Goal: Find specific page/section: Find specific page/section

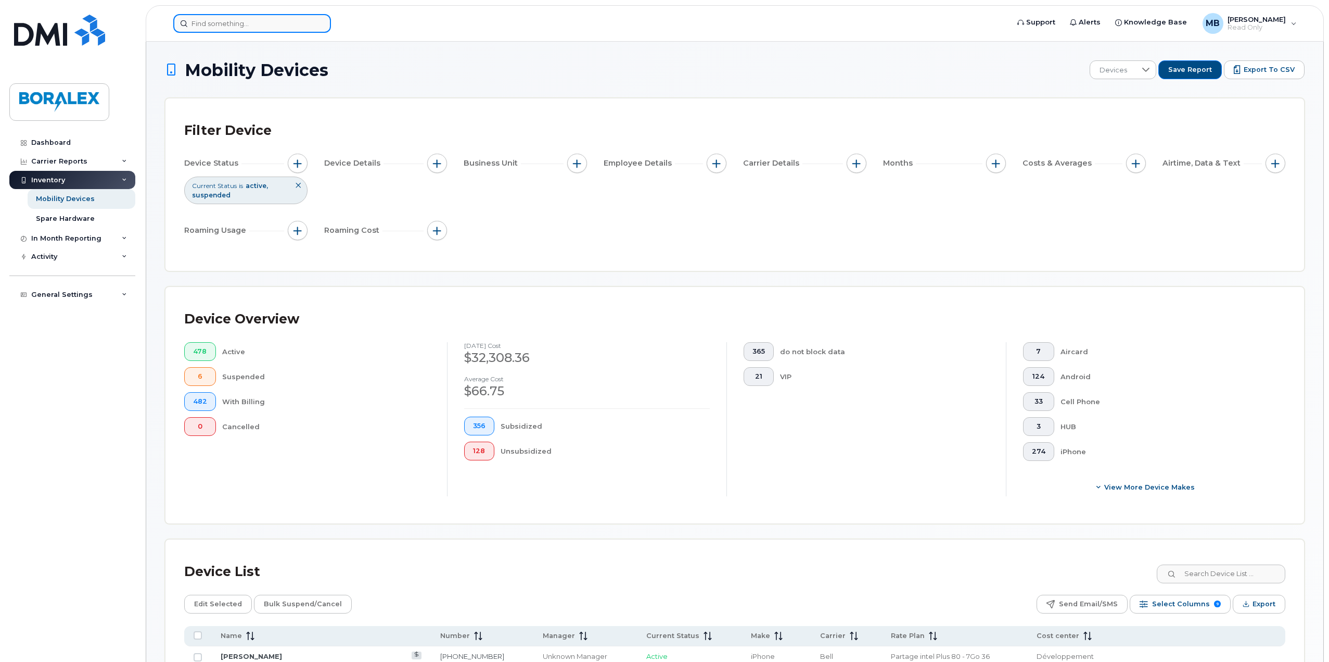
click at [227, 21] on input at bounding box center [252, 23] width 158 height 19
paste input "Frédérik"
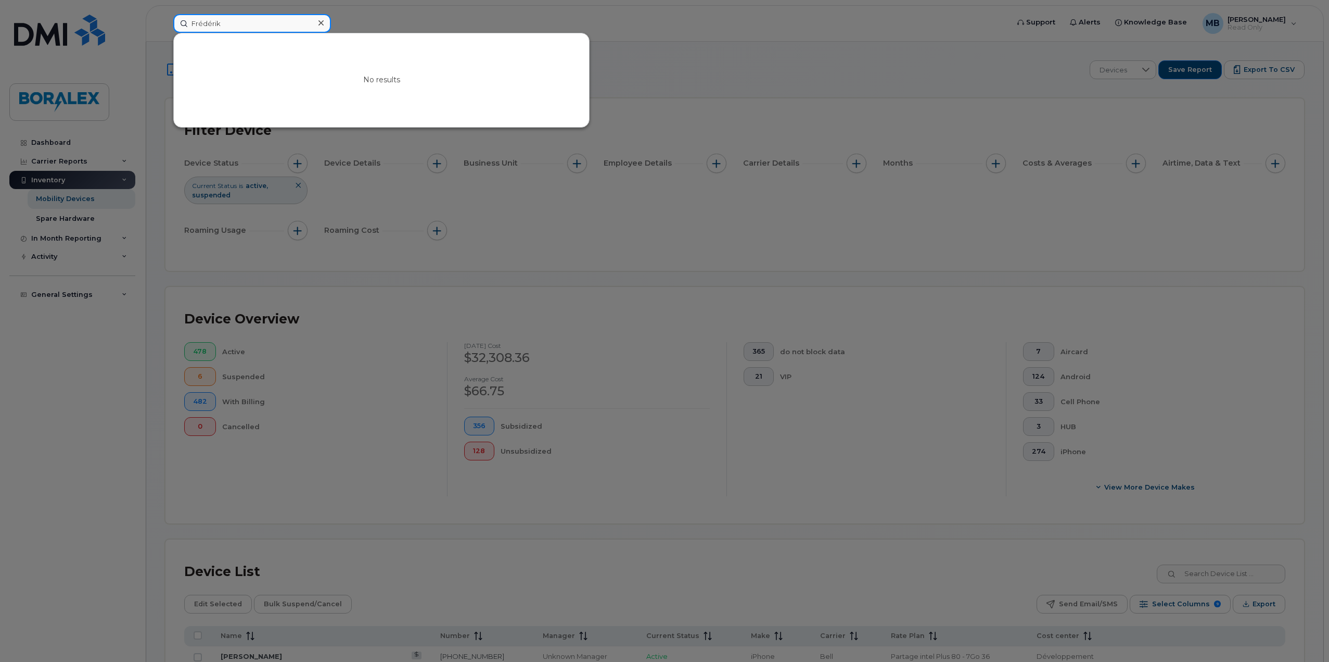
click at [256, 23] on input "Frédérik" at bounding box center [252, 23] width 158 height 19
drag, startPoint x: 256, startPoint y: 23, endPoint x: 170, endPoint y: 19, distance: 86.5
click at [170, 19] on div "Frédérik No results" at bounding box center [587, 23] width 845 height 19
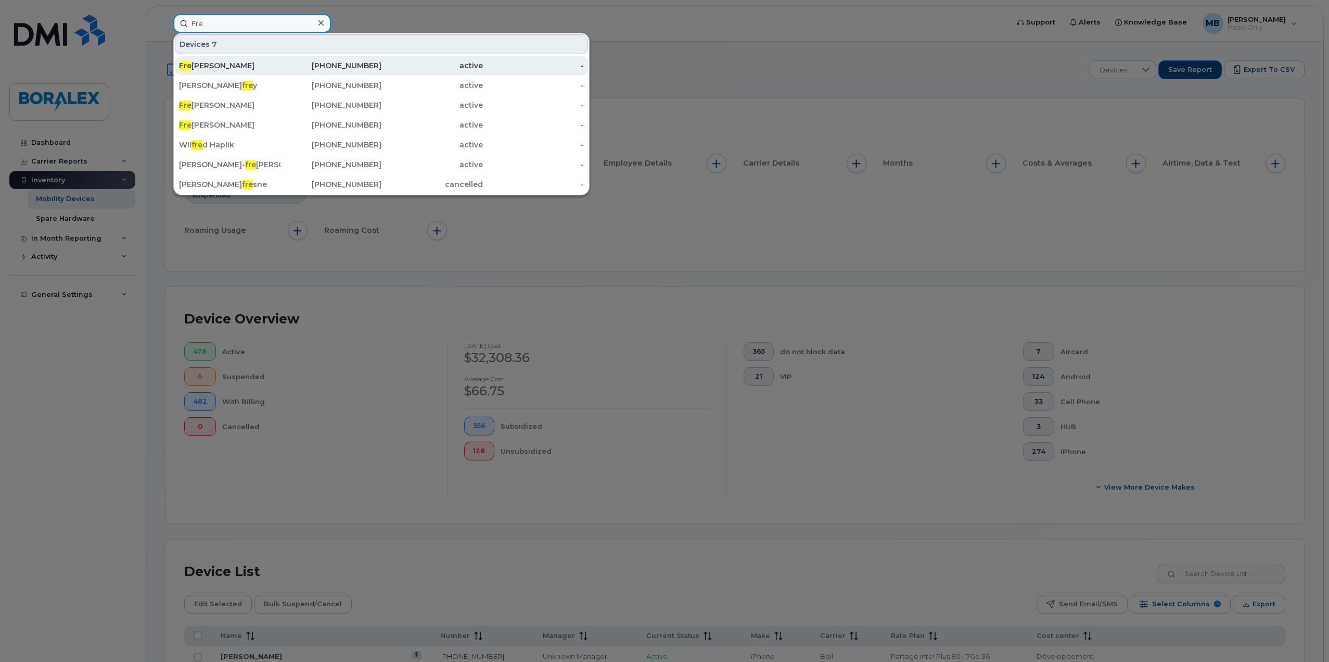
type input "Fre"
click at [211, 66] on div "Fre derik Malbeuf" at bounding box center [230, 65] width 102 height 10
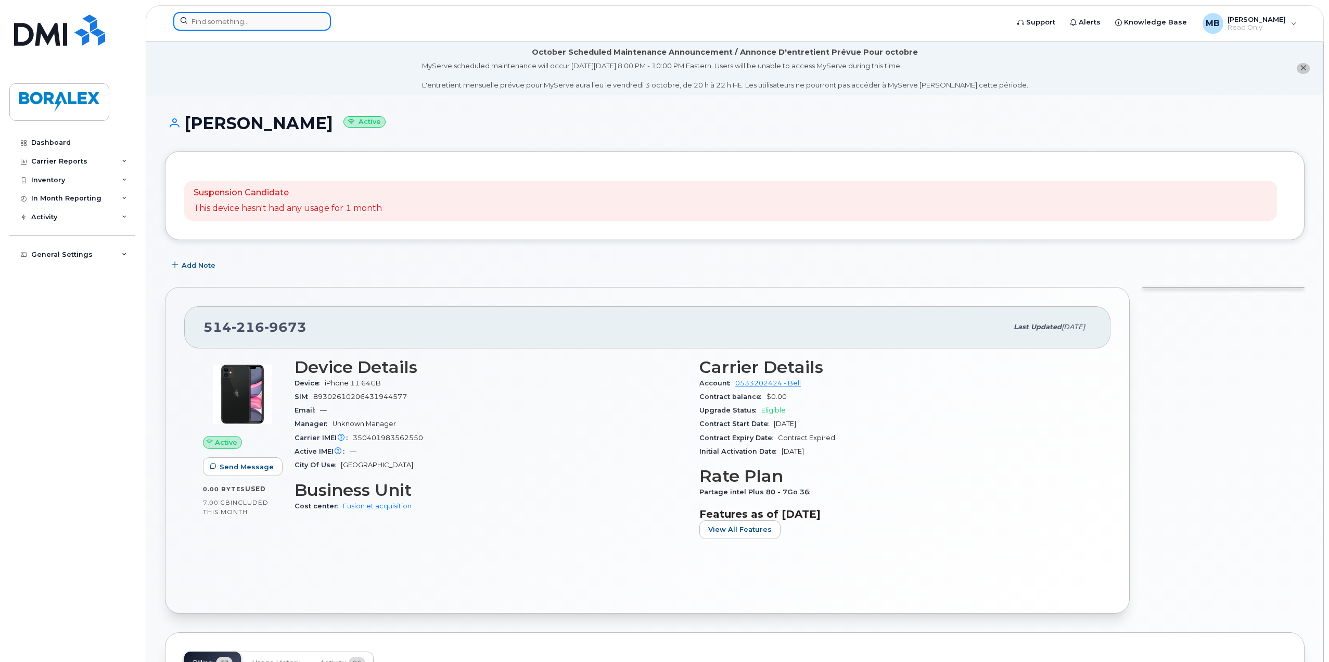
click at [272, 19] on input at bounding box center [252, 21] width 158 height 19
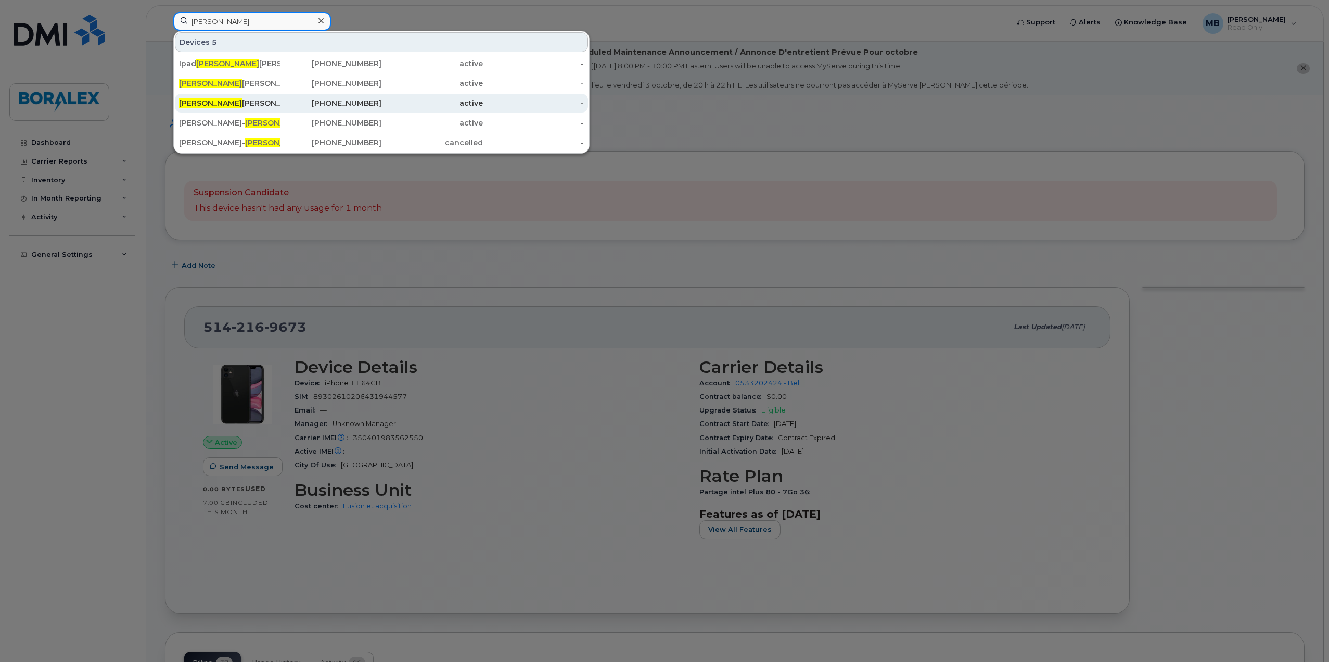
type input "bruno"
click at [230, 98] on div "Bruno Guilmette" at bounding box center [230, 103] width 102 height 10
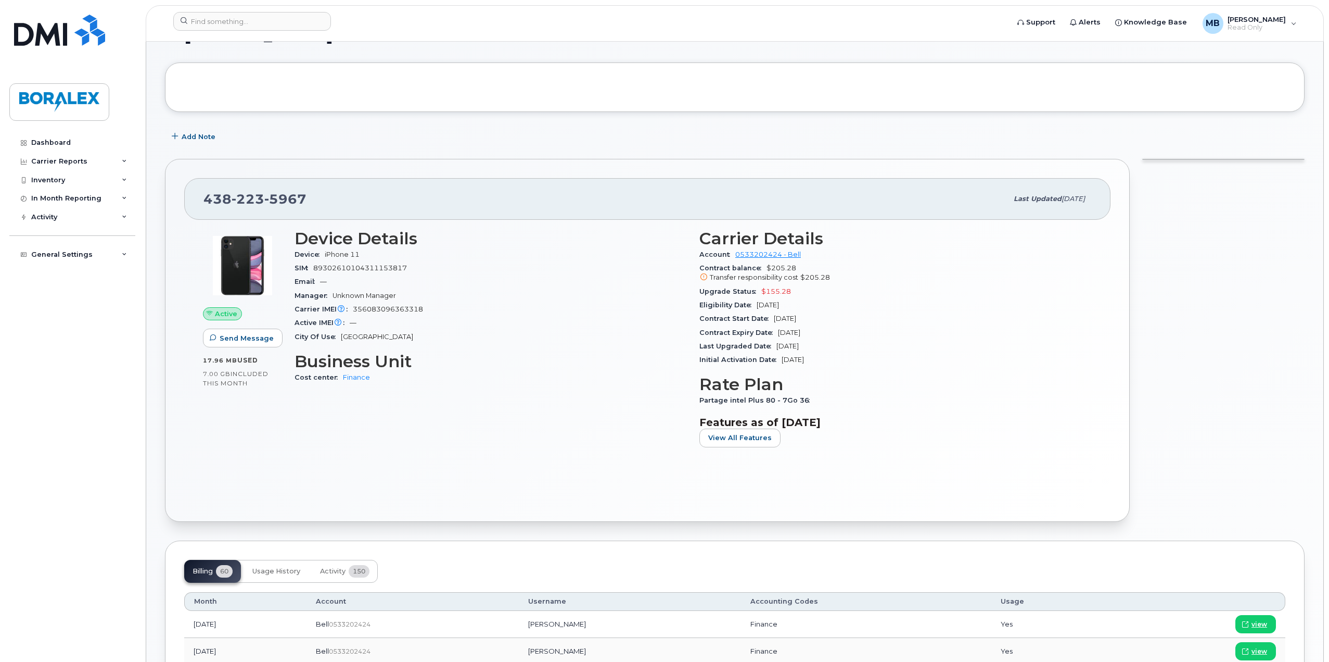
scroll to position [52, 0]
